Goal: Find specific page/section: Find specific page/section

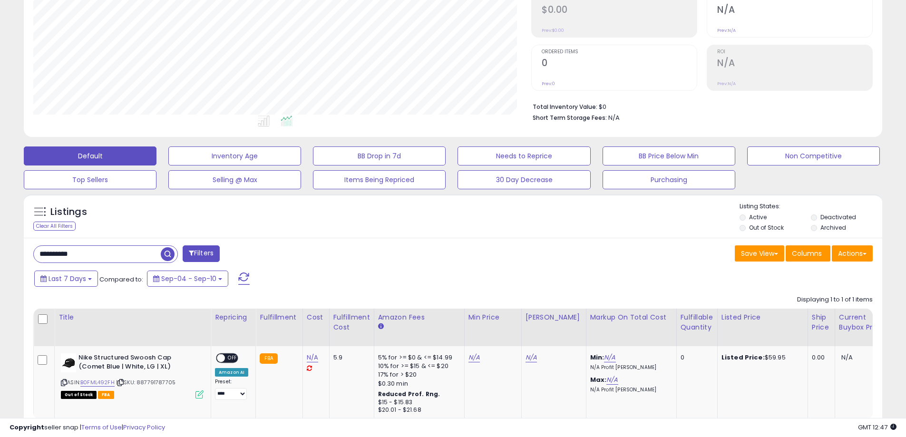
scroll to position [195, 498]
click at [683, 111] on li "Total Inventory Value: $0" at bounding box center [699, 105] width 333 height 11
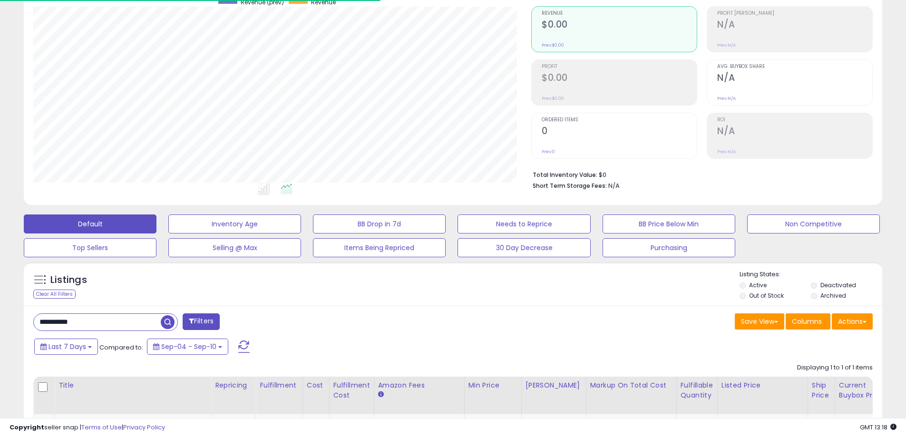
scroll to position [0, 0]
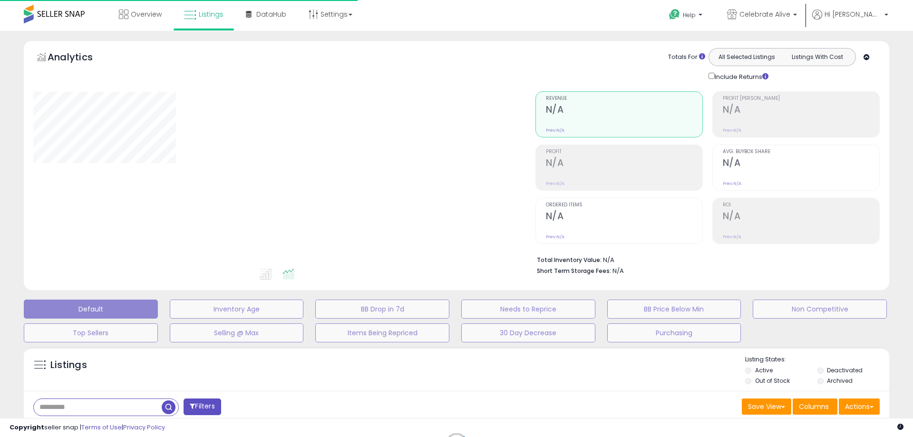
type input "**********"
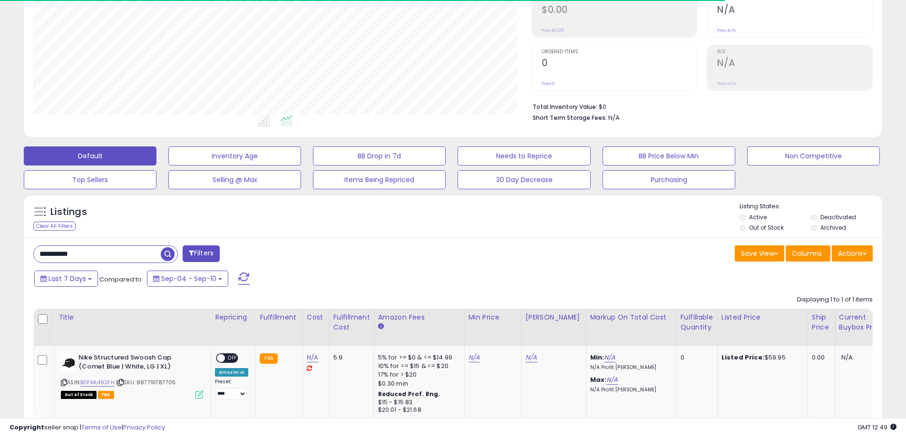
scroll to position [195, 498]
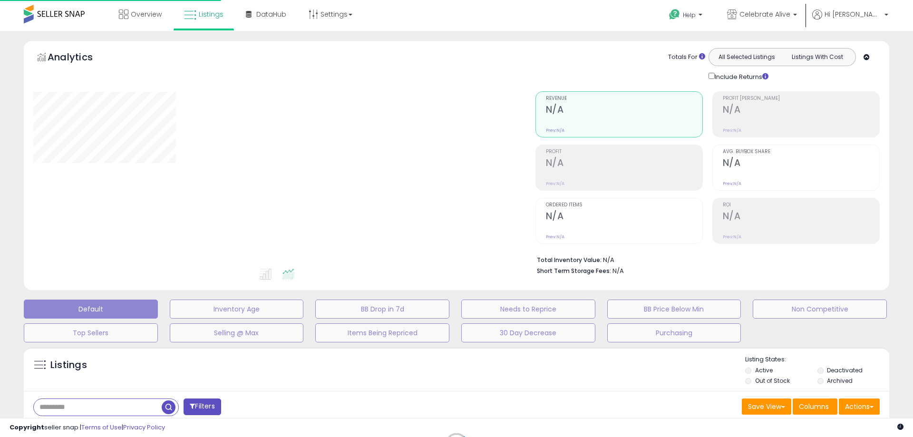
scroll to position [143, 0]
